Goal: Transaction & Acquisition: Purchase product/service

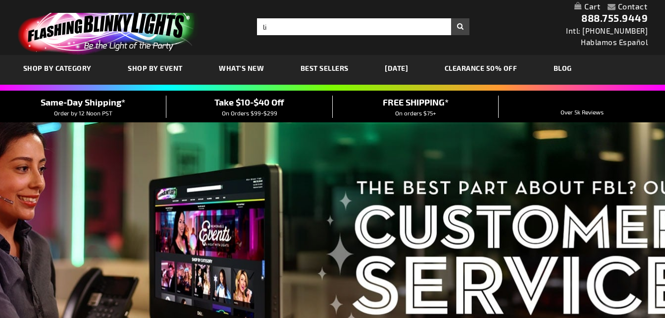
type input "l"
click at [253, 65] on span "WHAT'S NEW" at bounding box center [241, 68] width 45 height 8
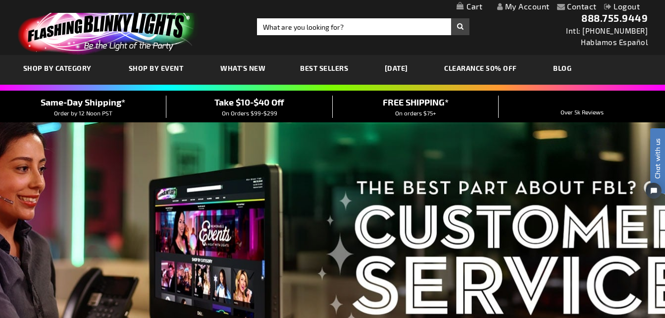
click at [256, 70] on span "What's New" at bounding box center [242, 68] width 45 height 8
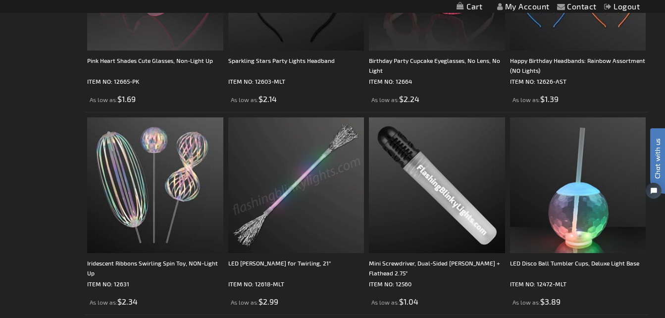
scroll to position [2772, 0]
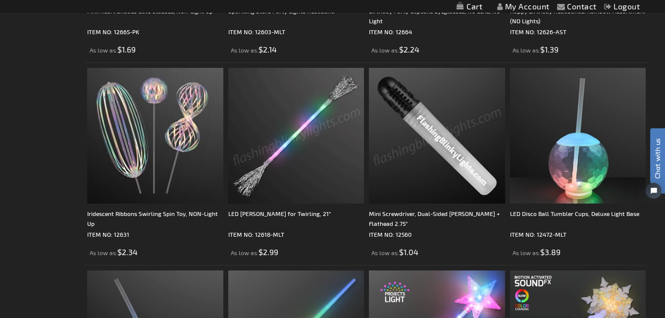
click at [422, 119] on img at bounding box center [437, 136] width 136 height 136
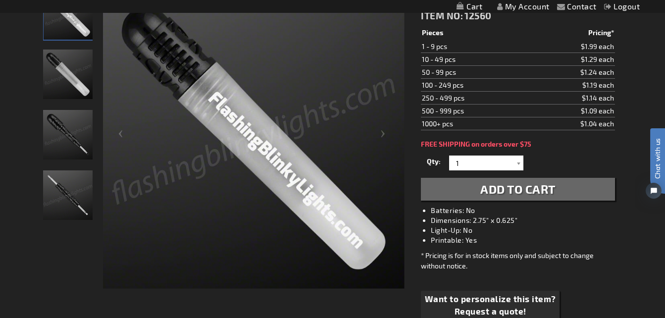
scroll to position [149, 0]
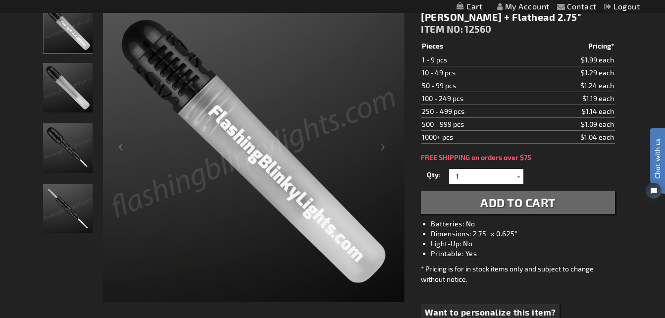
click at [62, 134] on img "Mini Screwdriver, Dual-Sided Phillips + Flathead" at bounding box center [68, 148] width 50 height 50
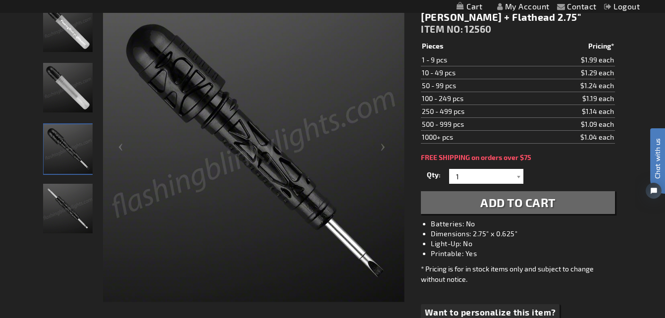
click at [62, 102] on img "Mini Screwdriver, Dual-Sided Phillips + Flathead" at bounding box center [68, 88] width 50 height 50
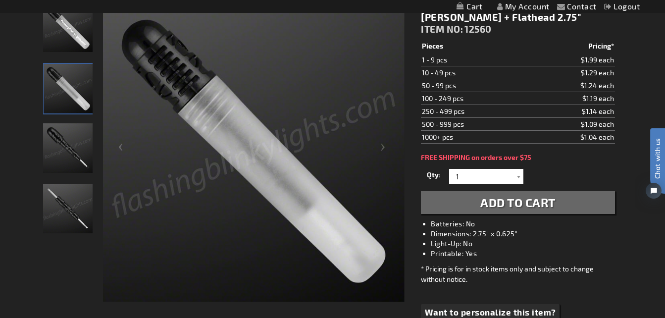
click at [64, 32] on img "Mini Screwdriver, Dual-Sided Phillips + Flathead" at bounding box center [68, 27] width 50 height 50
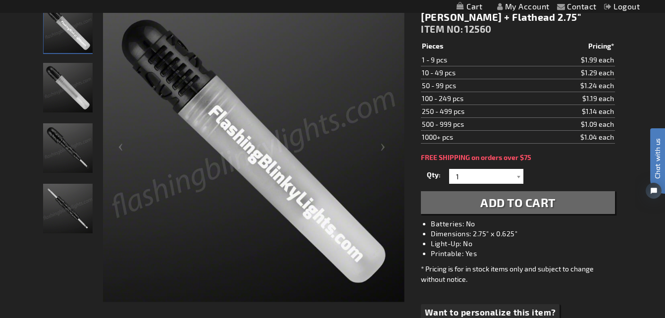
click at [77, 206] on img "Mini Screwdriver, Dual-Sided Phillips + Flathead" at bounding box center [68, 209] width 50 height 50
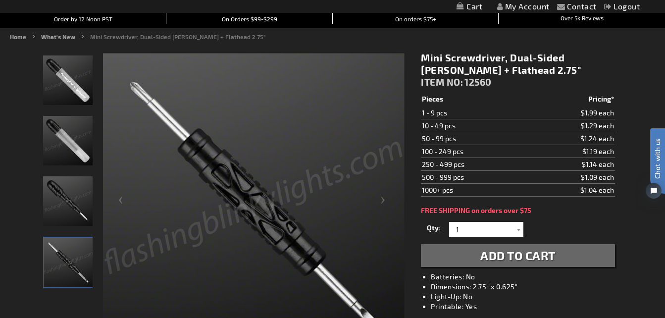
scroll to position [50, 0]
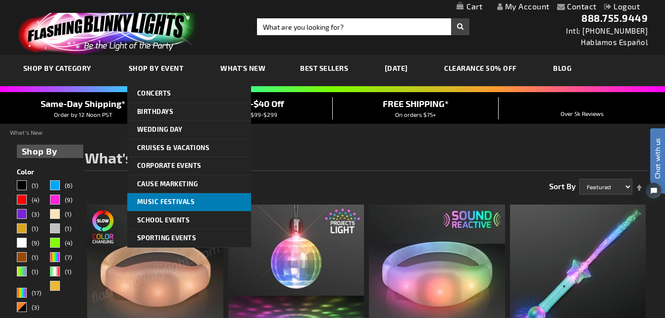
click at [171, 198] on span "Music Festivals" at bounding box center [166, 202] width 58 height 8
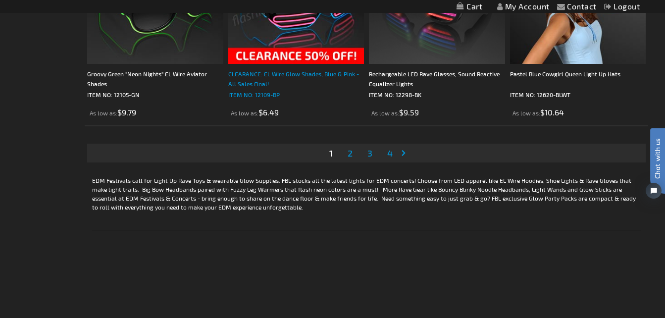
scroll to position [3218, 0]
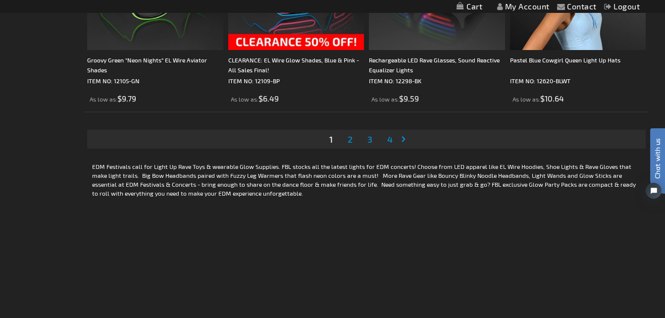
click at [351, 141] on span "2" at bounding box center [350, 139] width 5 height 11
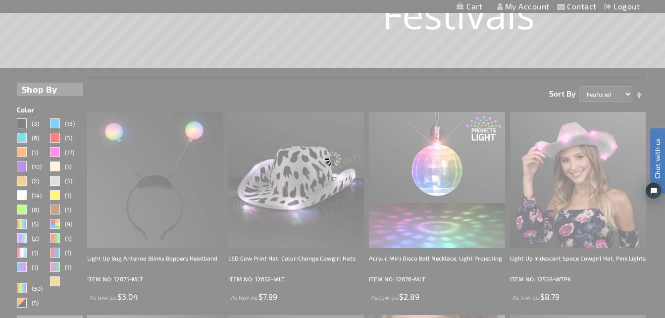
scroll to position [0, 0]
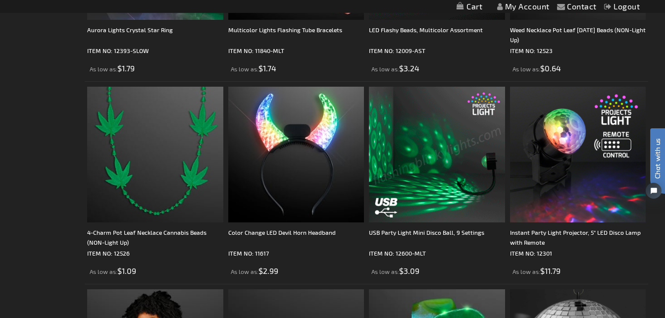
scroll to position [1238, 0]
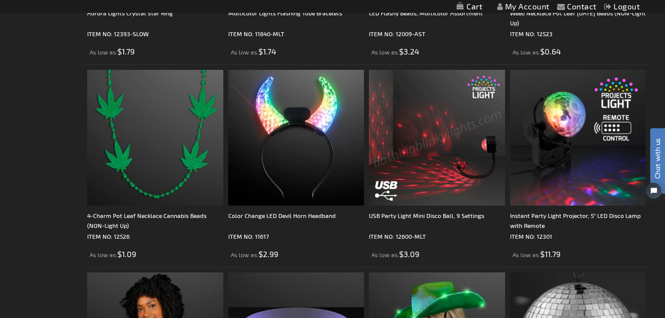
click at [434, 167] on img at bounding box center [437, 138] width 136 height 136
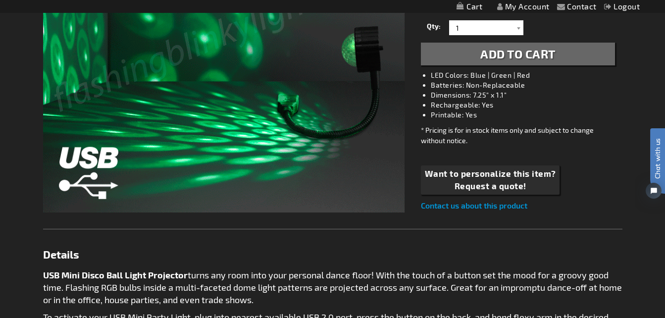
scroll to position [198, 0]
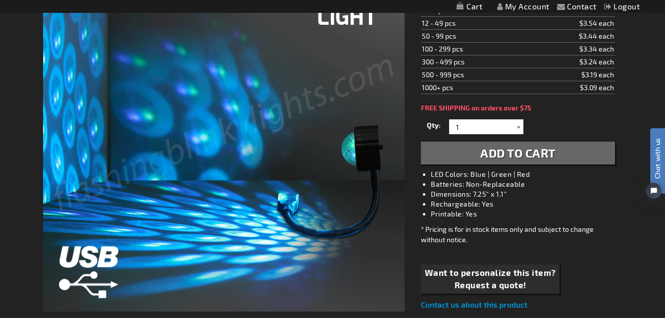
click at [519, 126] on div at bounding box center [518, 126] width 10 height 15
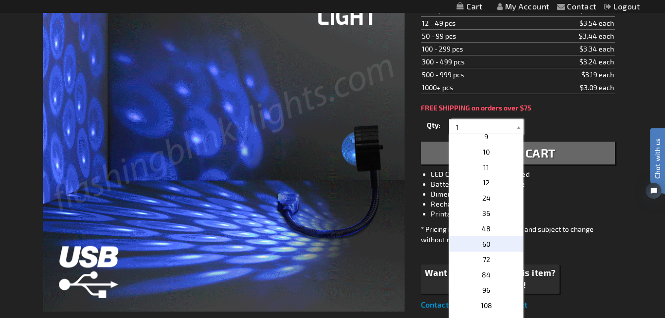
scroll to position [178, 0]
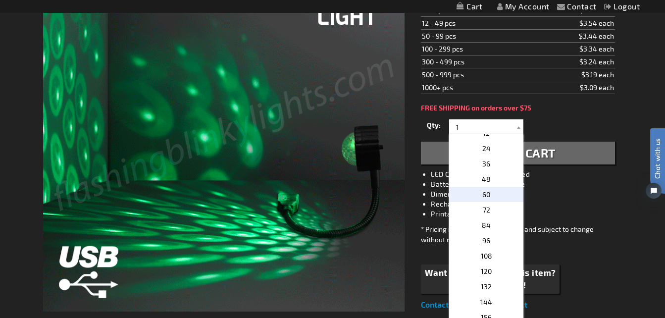
click at [490, 196] on p "60" at bounding box center [486, 194] width 74 height 15
type input "60"
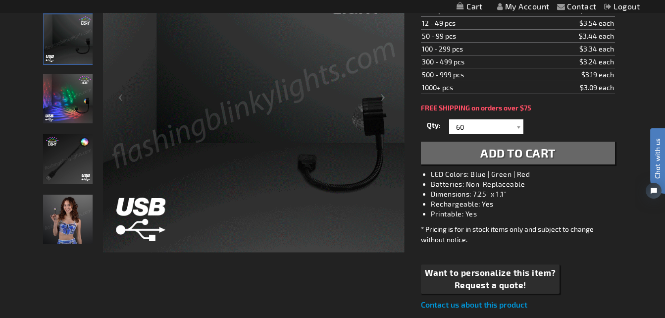
click at [561, 164] on div "USB Party Light Mini Disco Ball, 9 Settings ITEM NO: 12600-MLT $3.09 Pieces Pri…" at bounding box center [517, 130] width 208 height 376
click at [565, 154] on button "Add to Cart" at bounding box center [518, 153] width 194 height 23
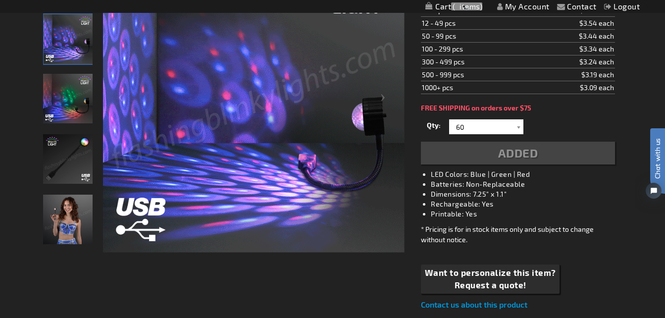
scroll to position [221, 0]
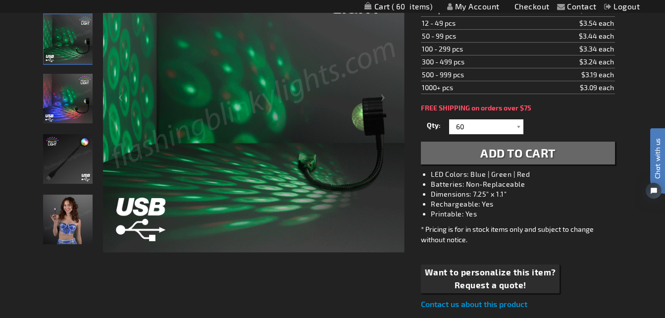
scroll to position [0, 0]
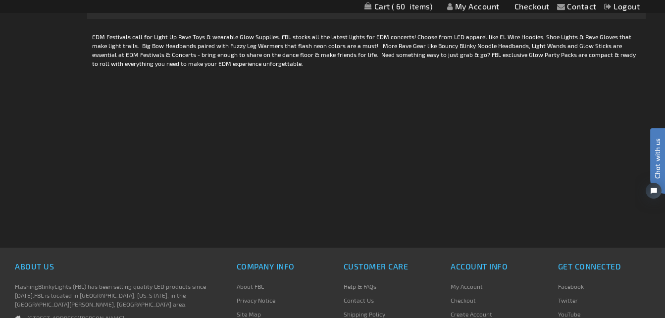
scroll to position [3317, 0]
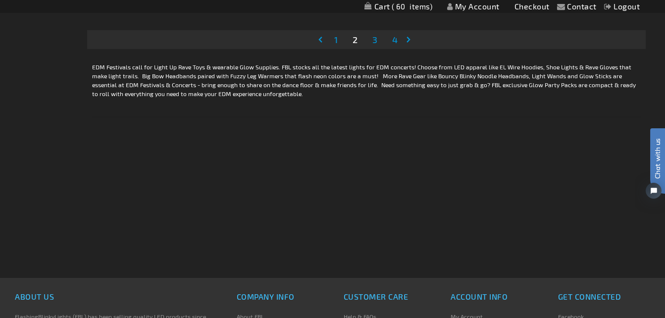
click at [375, 41] on span "3" at bounding box center [374, 39] width 5 height 11
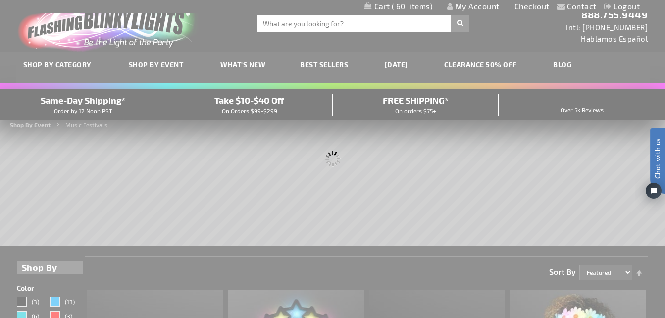
scroll to position [0, 0]
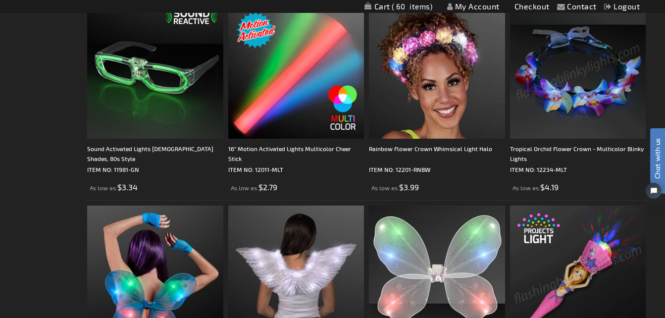
scroll to position [1287, 0]
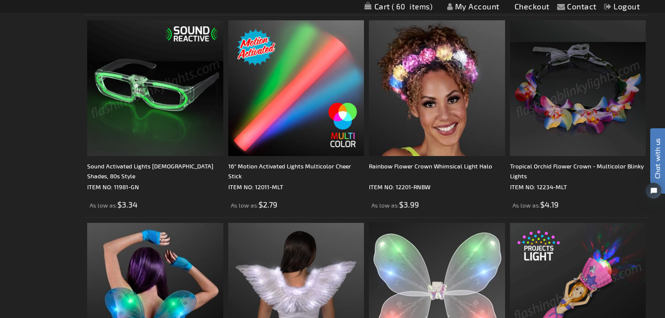
click at [183, 120] on img at bounding box center [155, 88] width 136 height 136
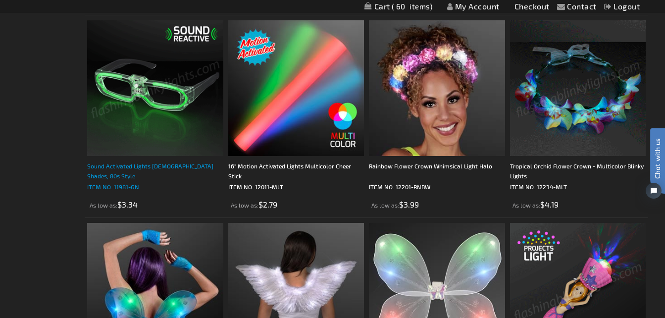
click at [184, 166] on div "Sound Activated Lights Green Party Shades, 80s Style" at bounding box center [155, 171] width 136 height 20
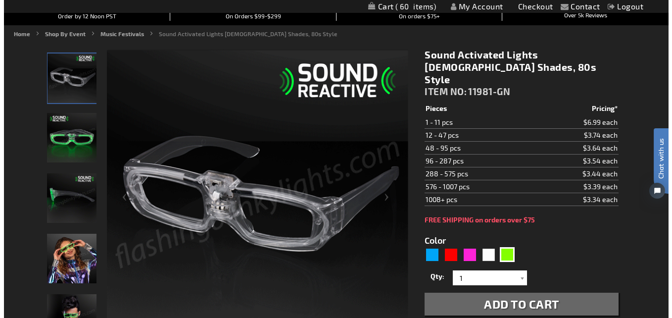
scroll to position [99, 0]
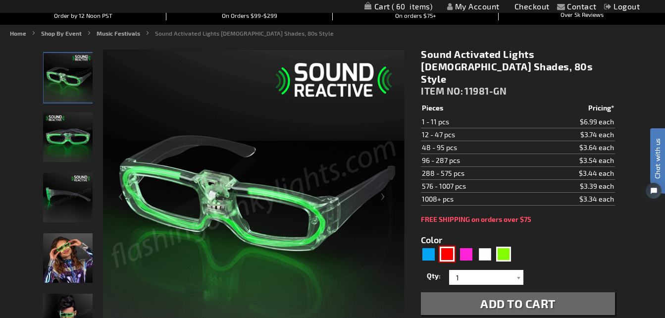
click at [448, 247] on div "Red" at bounding box center [447, 254] width 15 height 15
type input "5641"
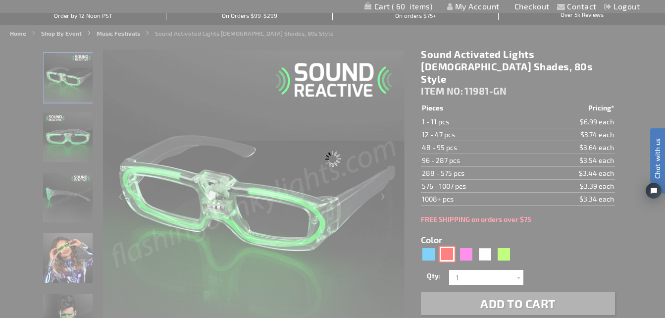
type input "11981-RD"
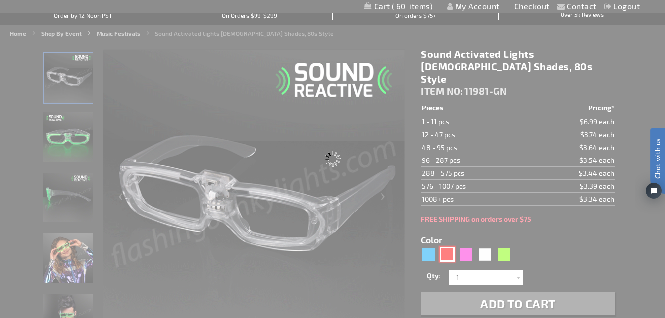
type input "Customize - Sound Reactive LED Red Party Shades, 80s Style - ITEM NO: 11981-RD"
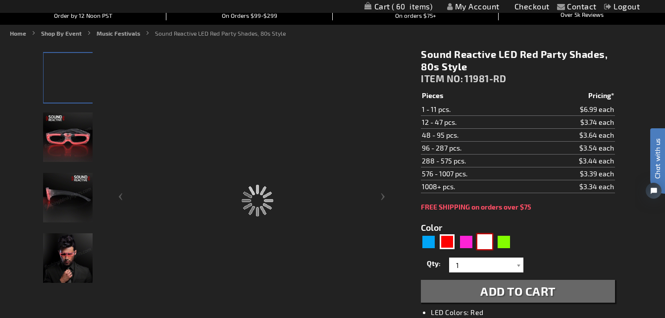
click at [485, 243] on div "White" at bounding box center [484, 241] width 15 height 15
type input "5646"
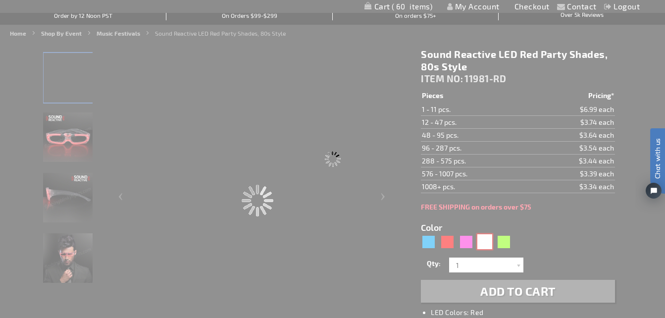
type input "11981-WT"
type input "Customize - White Light Up 80s Style Shades, Sound Reactive LEDs - ITEM NO: 119…"
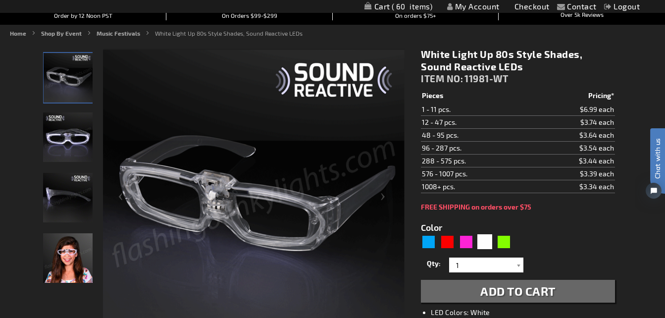
click at [550, 286] on span "Add to Cart" at bounding box center [517, 291] width 75 height 14
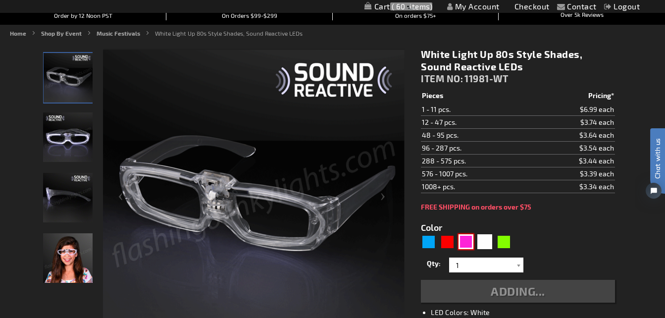
click at [469, 242] on div "Pink" at bounding box center [465, 241] width 15 height 15
type input "5639"
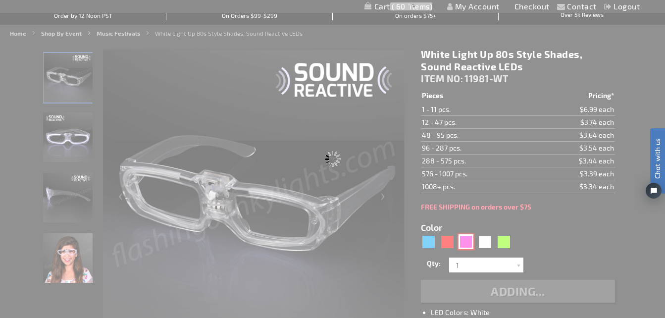
type input "11981-PK"
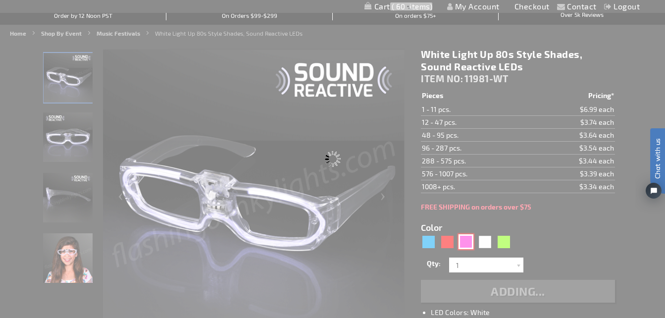
type input "Customize - Pink LED 80s Party Shades with Sound Reactive Lights - ITEM NO: 119…"
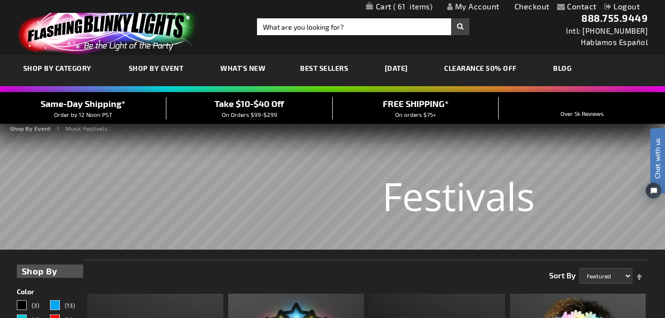
click at [245, 67] on span "What's New" at bounding box center [242, 68] width 45 height 8
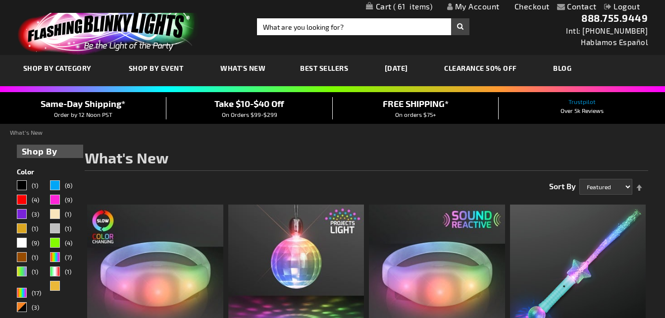
click at [325, 66] on span "Best Sellers" at bounding box center [324, 68] width 48 height 8
click at [341, 66] on span "Best Sellers" at bounding box center [324, 68] width 48 height 8
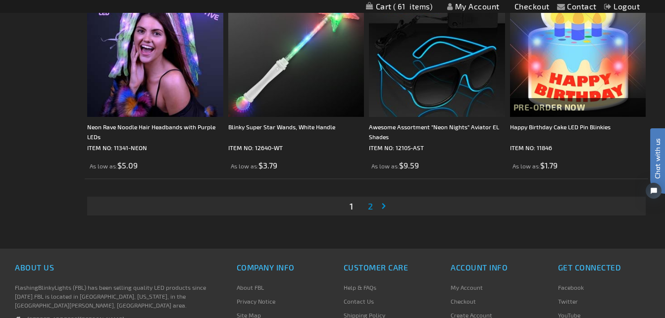
scroll to position [3168, 0]
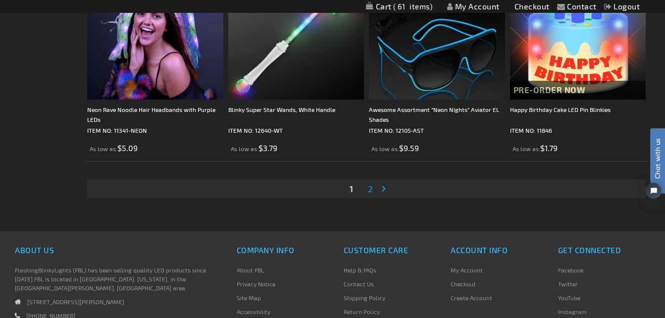
click at [368, 191] on span "2" at bounding box center [370, 188] width 5 height 11
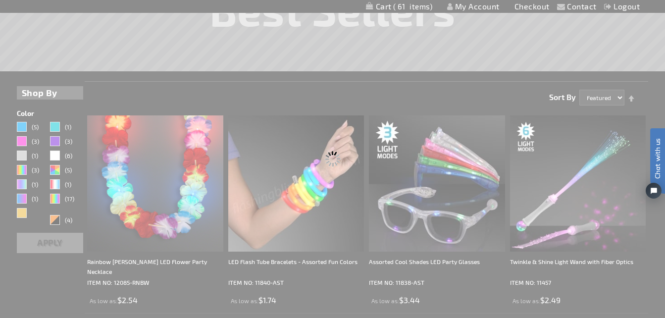
scroll to position [0, 0]
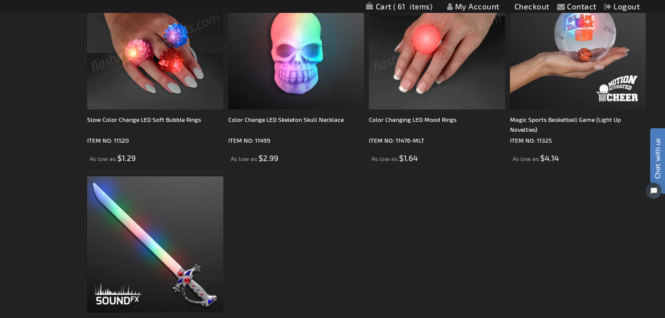
scroll to position [2525, 0]
